Goal: Task Accomplishment & Management: Use online tool/utility

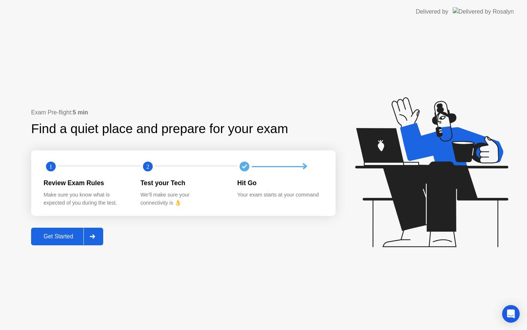
click at [62, 234] on div "Get Started" at bounding box center [58, 236] width 50 height 7
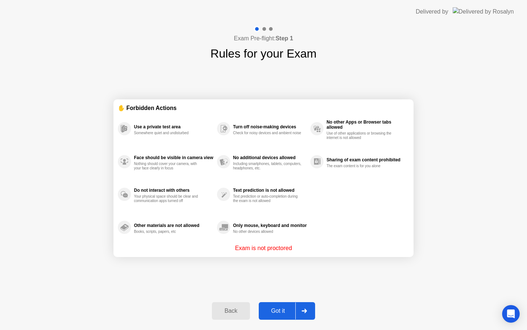
click at [282, 313] on div "Got it" at bounding box center [278, 310] width 34 height 7
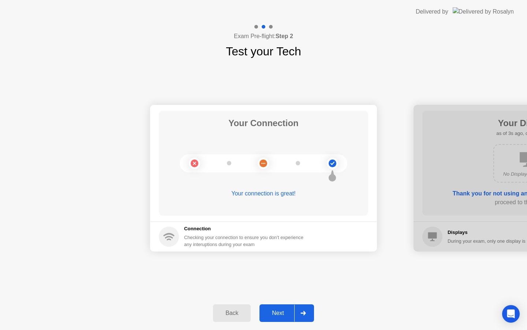
click at [294, 314] on div "Next" at bounding box center [278, 313] width 33 height 7
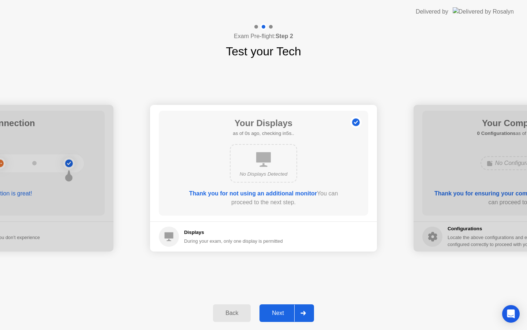
click at [294, 314] on div "Next" at bounding box center [278, 313] width 33 height 7
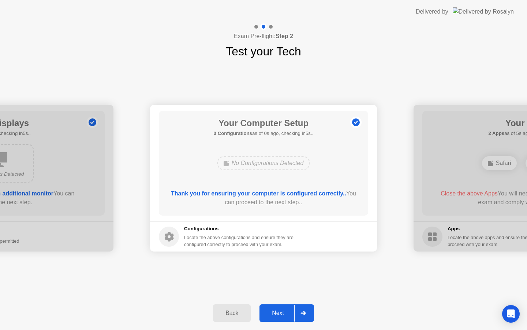
click at [294, 314] on div "Next" at bounding box center [278, 313] width 33 height 7
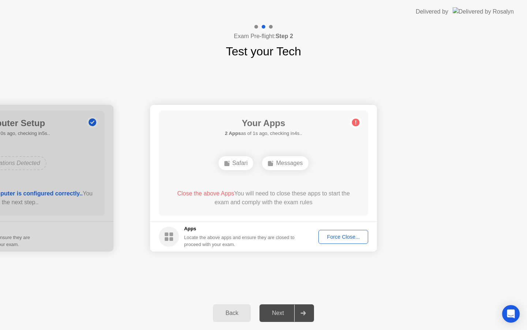
click at [340, 241] on button "Force Close..." at bounding box center [344, 237] width 50 height 14
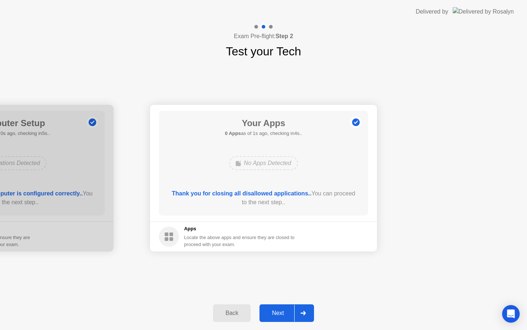
click at [291, 316] on div "Next" at bounding box center [278, 313] width 33 height 7
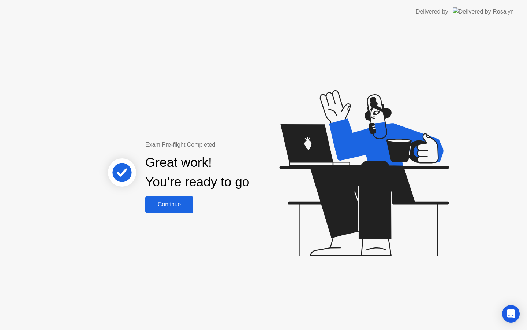
click at [156, 205] on div "Continue" at bounding box center [170, 204] width 44 height 7
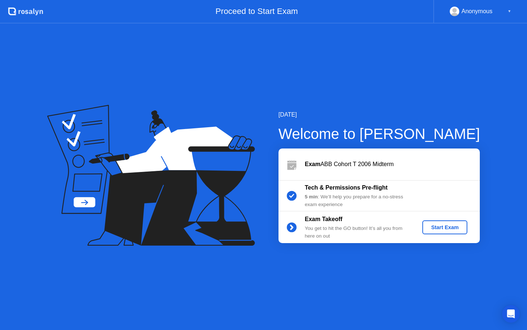
click at [433, 230] on div "Start Exam" at bounding box center [445, 227] width 39 height 6
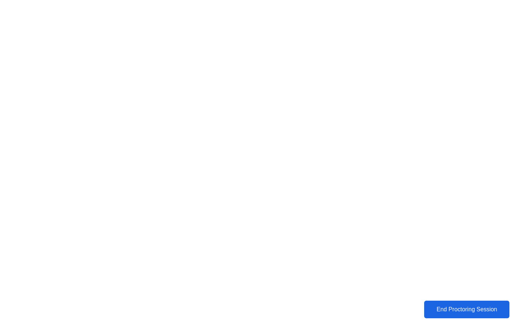
click at [469, 311] on div "End Proctoring Session" at bounding box center [466, 309] width 81 height 7
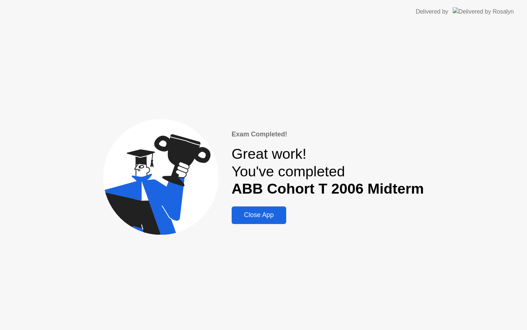
click at [276, 219] on div "Close App" at bounding box center [259, 215] width 50 height 8
